Goal: Transaction & Acquisition: Purchase product/service

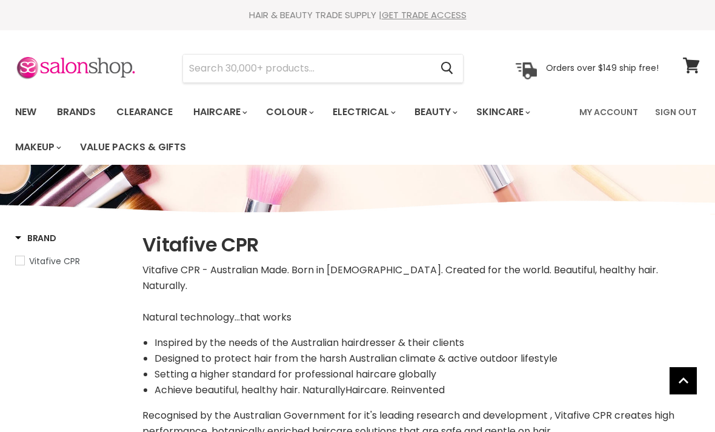
select select "manual"
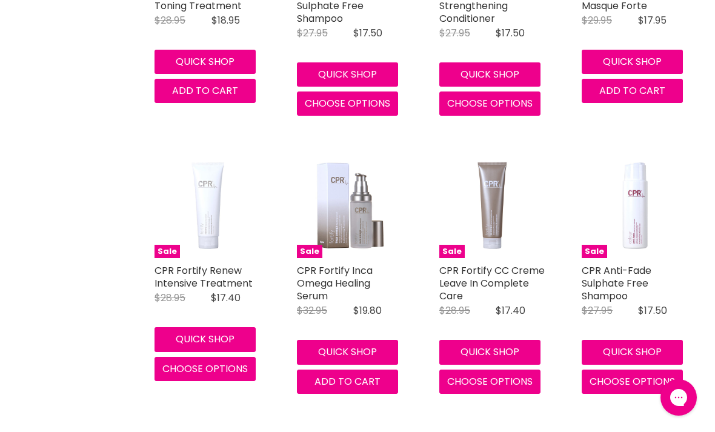
scroll to position [1599, 0]
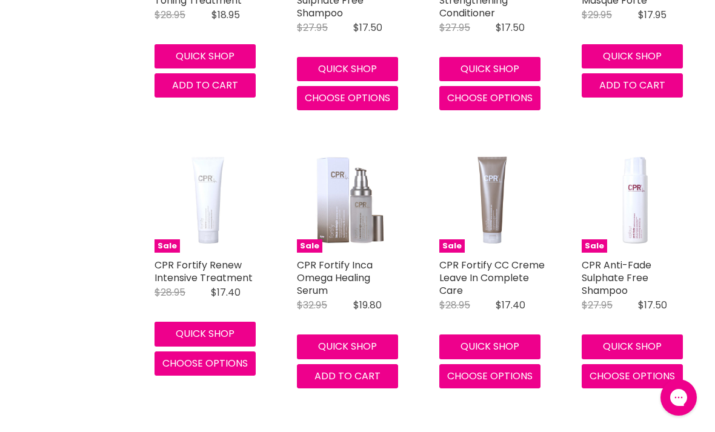
click at [514, 334] on button "Quick shop" at bounding box center [489, 346] width 101 height 24
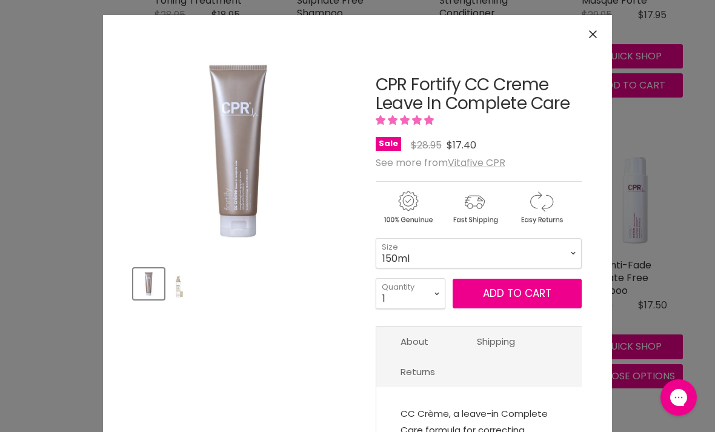
click at [484, 298] on span "Add to cart" at bounding box center [517, 293] width 68 height 15
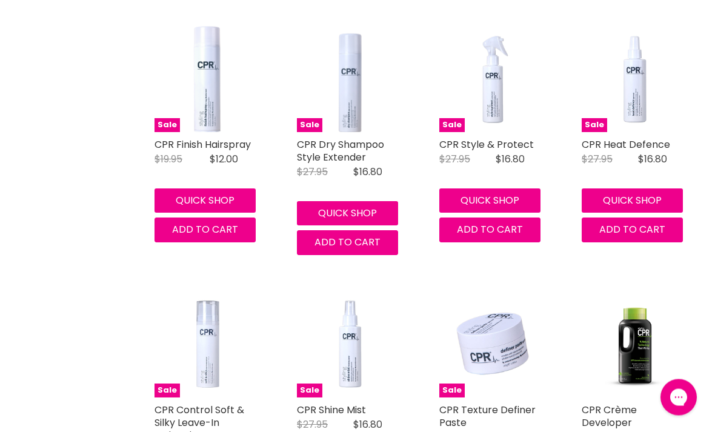
scroll to position [2554, 0]
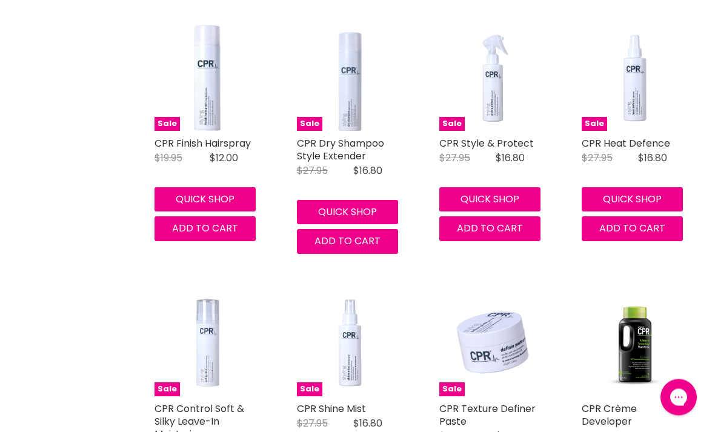
click at [377, 200] on button "Quick shop" at bounding box center [347, 212] width 101 height 24
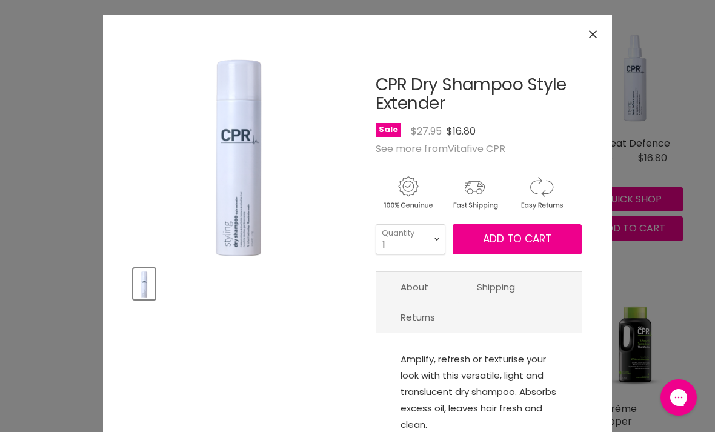
click at [434, 240] on select "1 2 3 4 5 6 7 8 9 10+" at bounding box center [411, 239] width 70 height 30
click at [546, 240] on span "Add to cart" at bounding box center [517, 238] width 68 height 15
click at [683, 260] on div "Click or scroll to zoom Tap or pinch to zoom" at bounding box center [357, 216] width 715 height 432
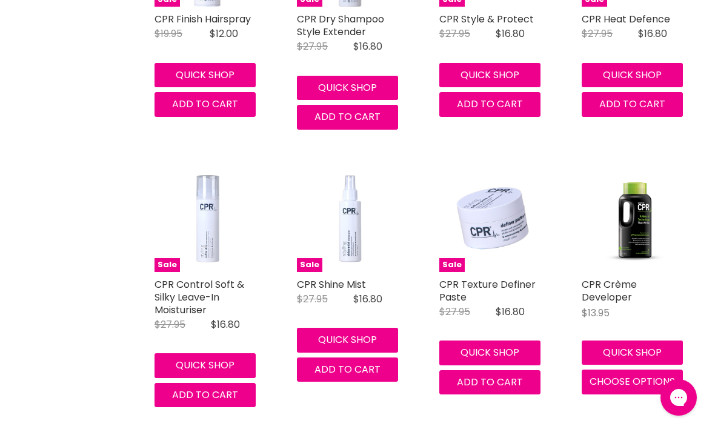
scroll to position [2680, 0]
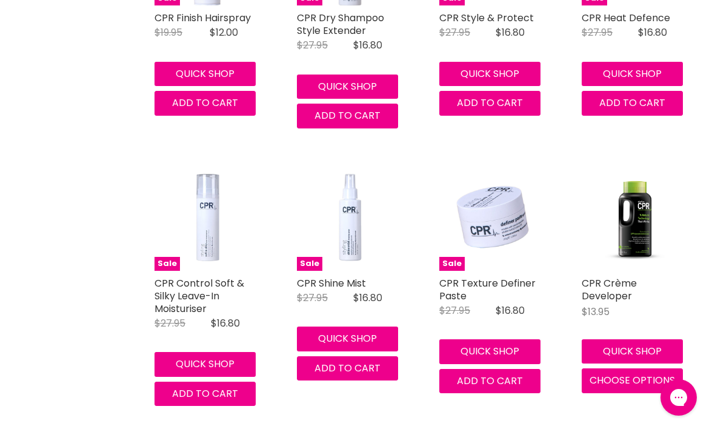
click at [244, 352] on button "Quick shop" at bounding box center [204, 364] width 101 height 24
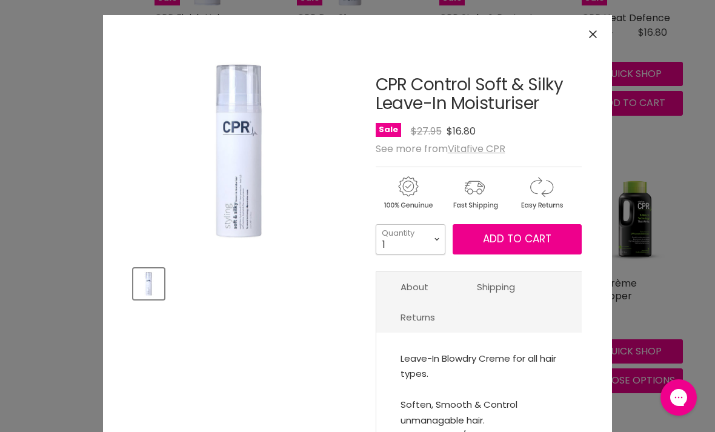
click at [440, 245] on select "1 2 3 4 5 6 7 8 9 10+" at bounding box center [411, 239] width 70 height 30
select select "2"
type input "2"
click at [534, 242] on span "Add to cart" at bounding box center [517, 238] width 68 height 15
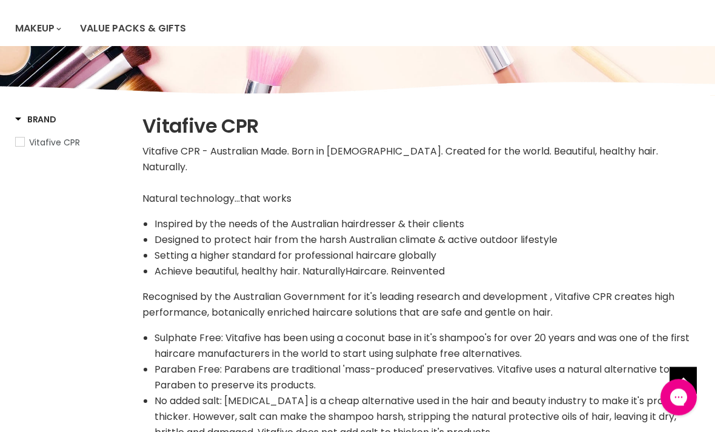
scroll to position [0, 0]
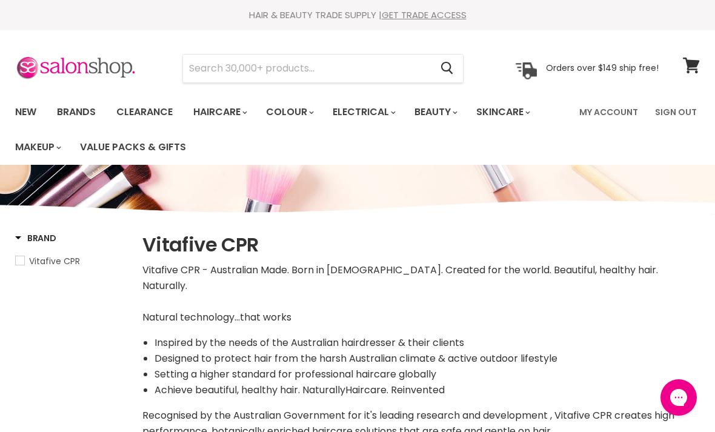
click at [388, 65] on input "Search" at bounding box center [307, 69] width 248 height 28
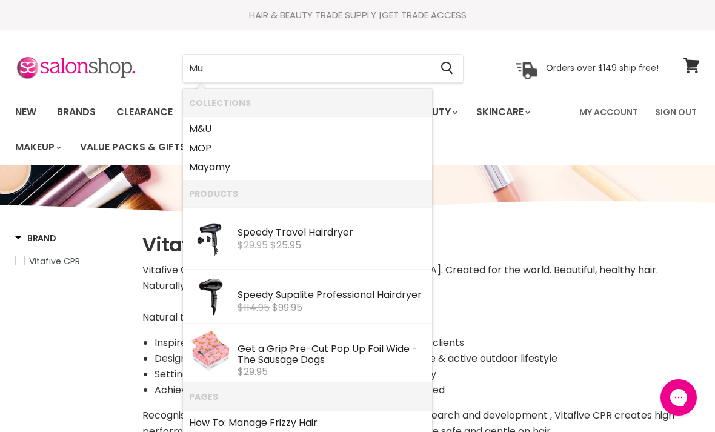
type input "Muv"
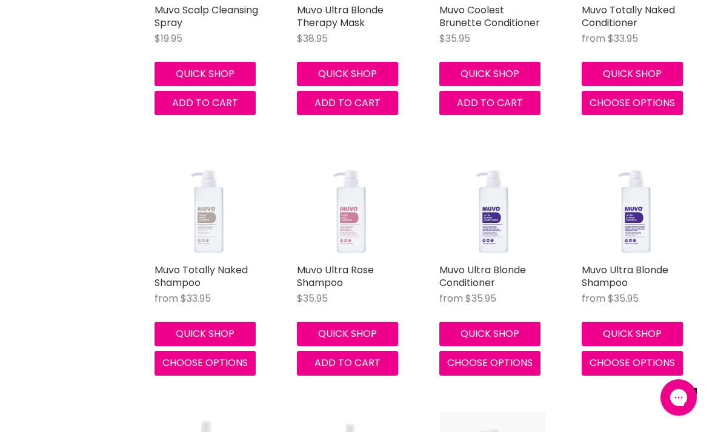
scroll to position [950, 0]
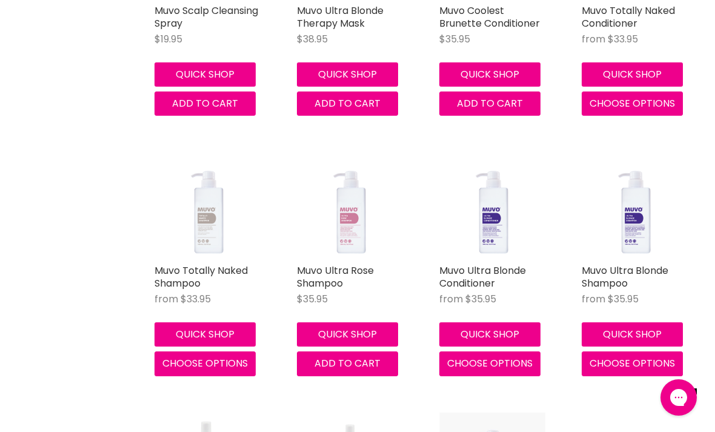
click at [222, 339] on button "Quick shop" at bounding box center [204, 334] width 101 height 24
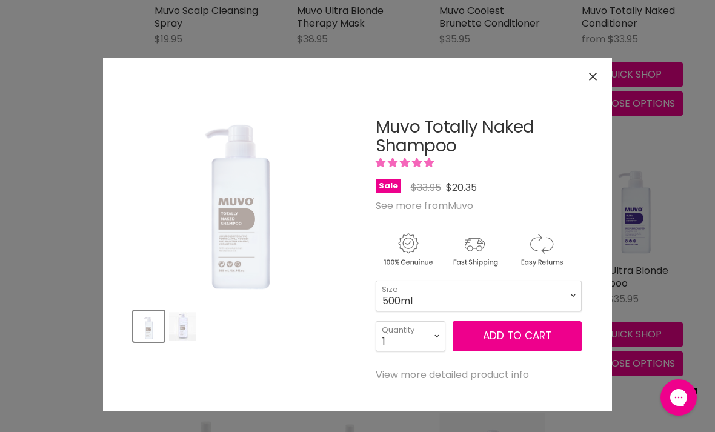
click at [493, 339] on span "Add to cart" at bounding box center [517, 335] width 68 height 15
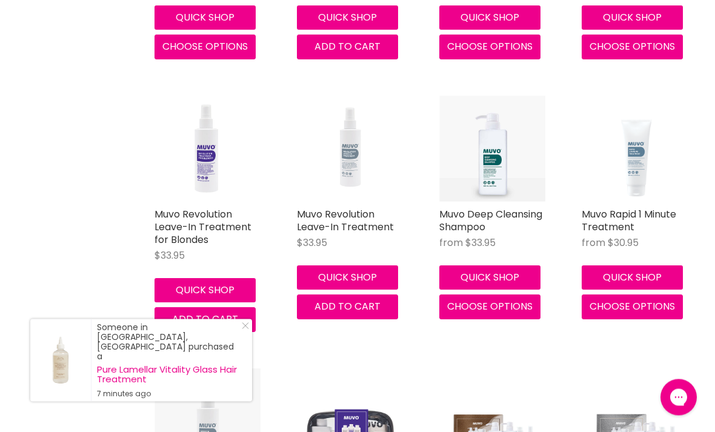
scroll to position [1267, 0]
click at [519, 273] on button "Quick shop" at bounding box center [489, 277] width 101 height 24
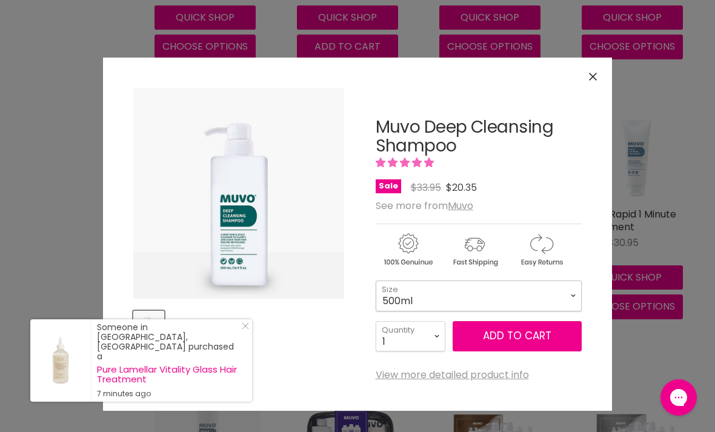
click at [469, 294] on select "500ml 1 Litre" at bounding box center [479, 295] width 206 height 30
select select "1 Litre"
click at [509, 337] on button "Add to cart" at bounding box center [516, 336] width 129 height 30
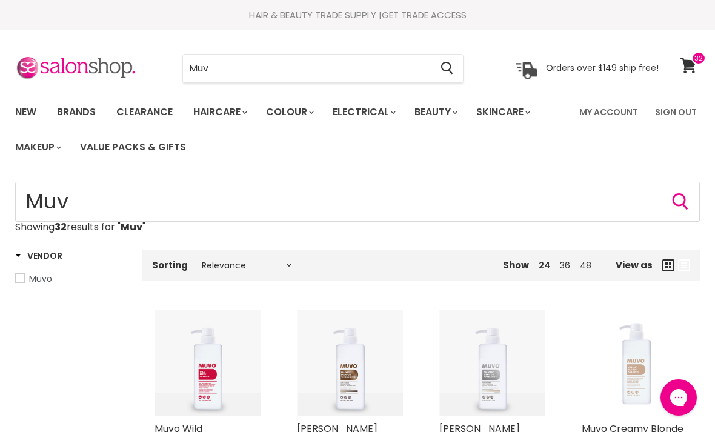
click at [697, 60] on span at bounding box center [698, 57] width 15 height 13
